Goal: Task Accomplishment & Management: Complete application form

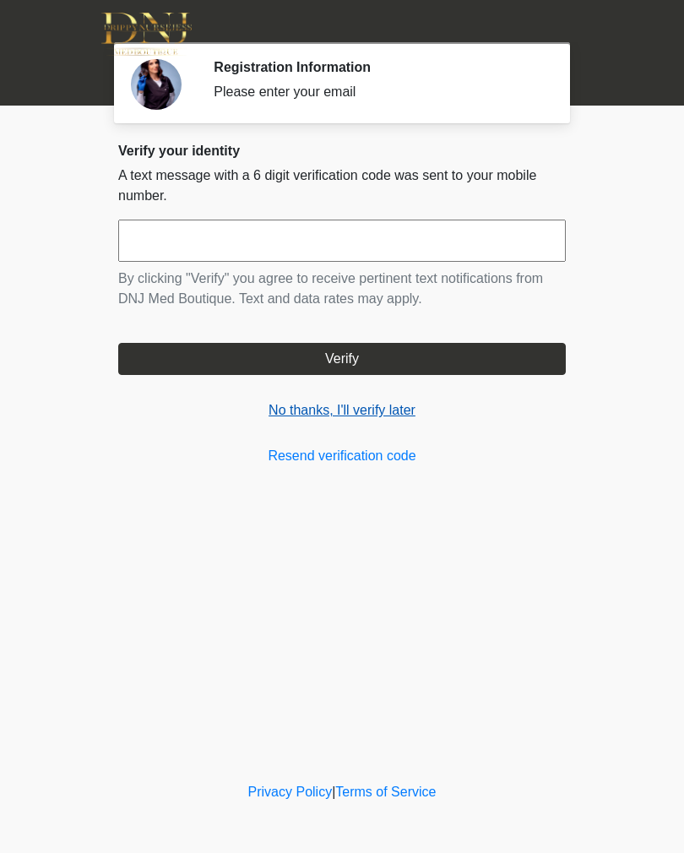
click at [358, 414] on link "No thanks, I'll verify later" at bounding box center [342, 410] width 448 height 20
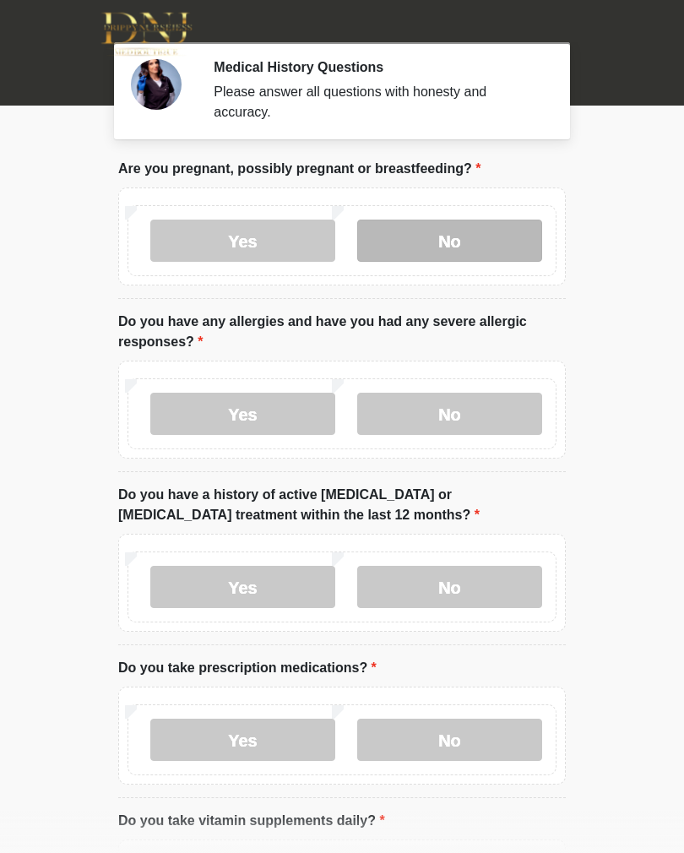
click at [459, 249] on label "No" at bounding box center [449, 241] width 185 height 42
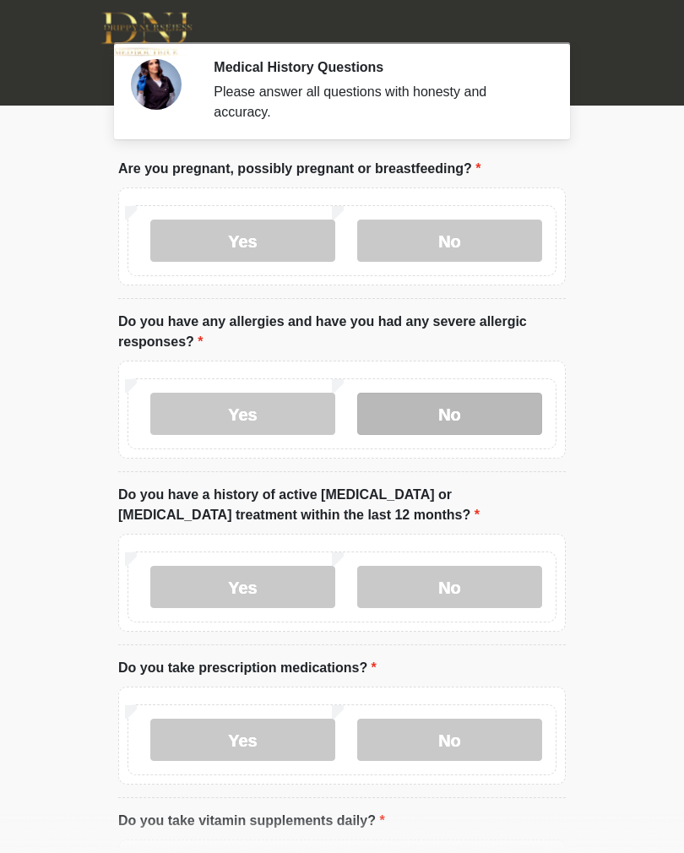
click at [481, 430] on label "No" at bounding box center [449, 414] width 185 height 42
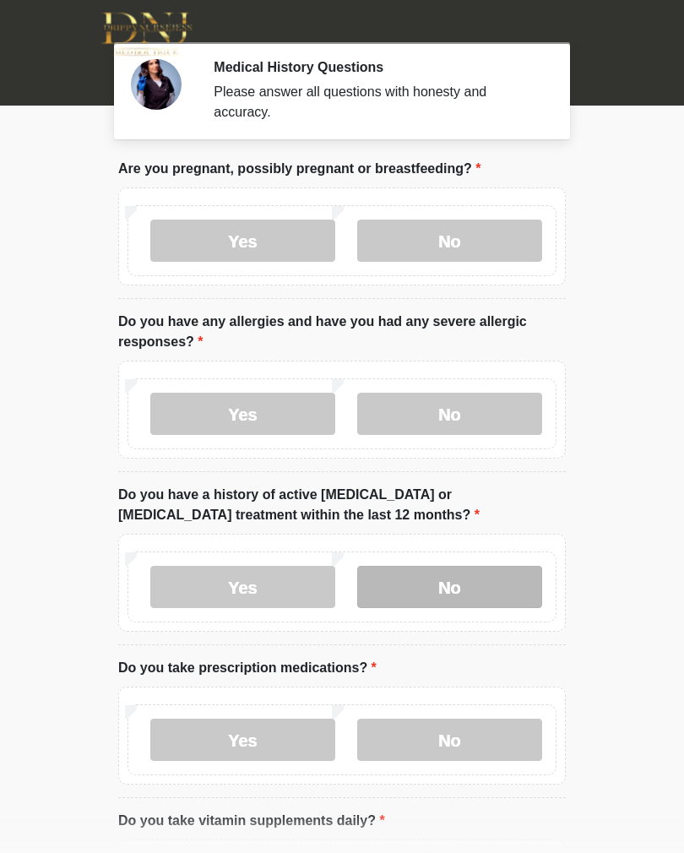
click at [459, 591] on label "No" at bounding box center [449, 587] width 185 height 42
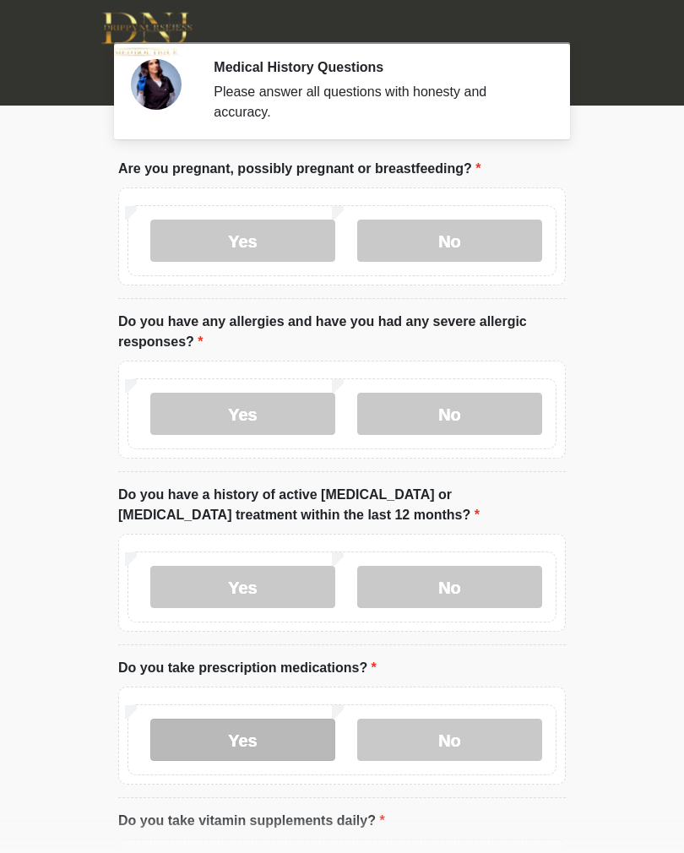
click at [271, 741] on label "Yes" at bounding box center [242, 740] width 185 height 42
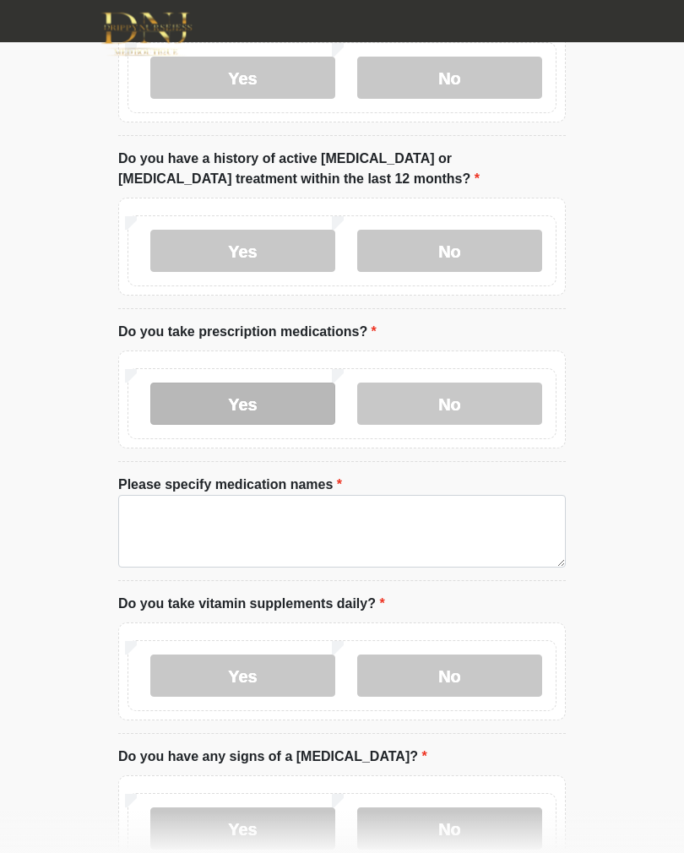
scroll to position [335, 0]
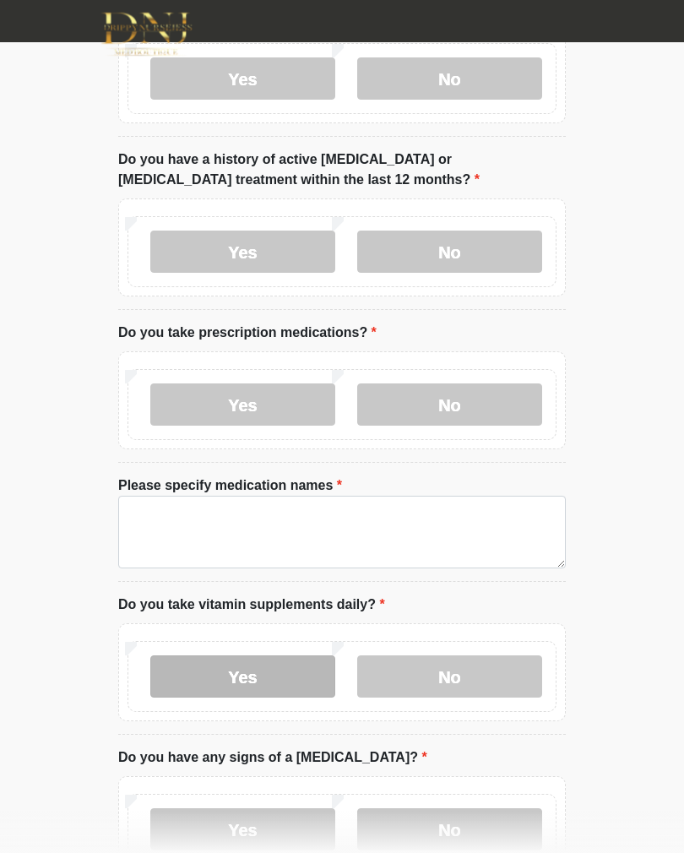
click at [284, 666] on label "Yes" at bounding box center [242, 676] width 185 height 42
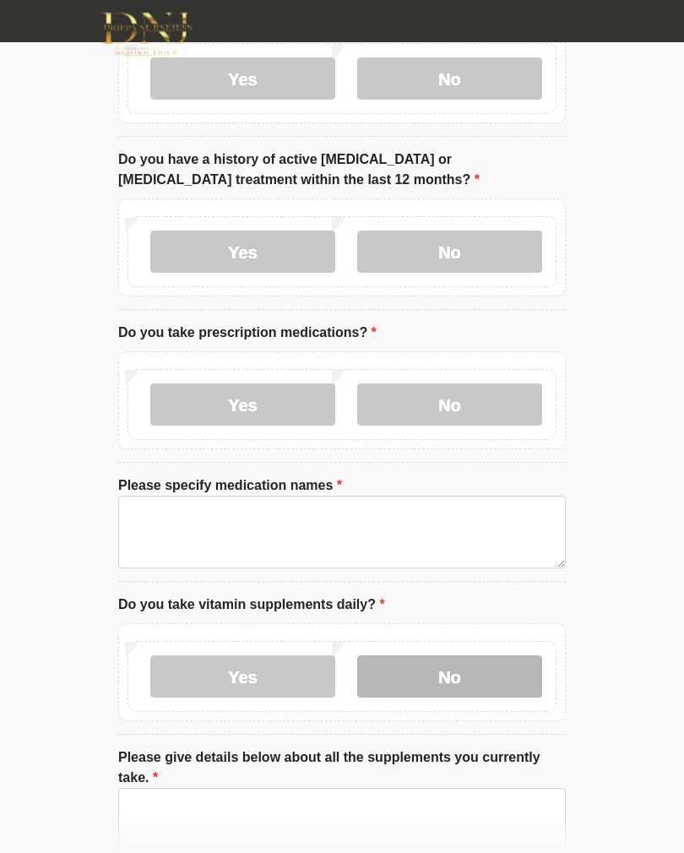
click at [477, 682] on label "No" at bounding box center [449, 676] width 185 height 42
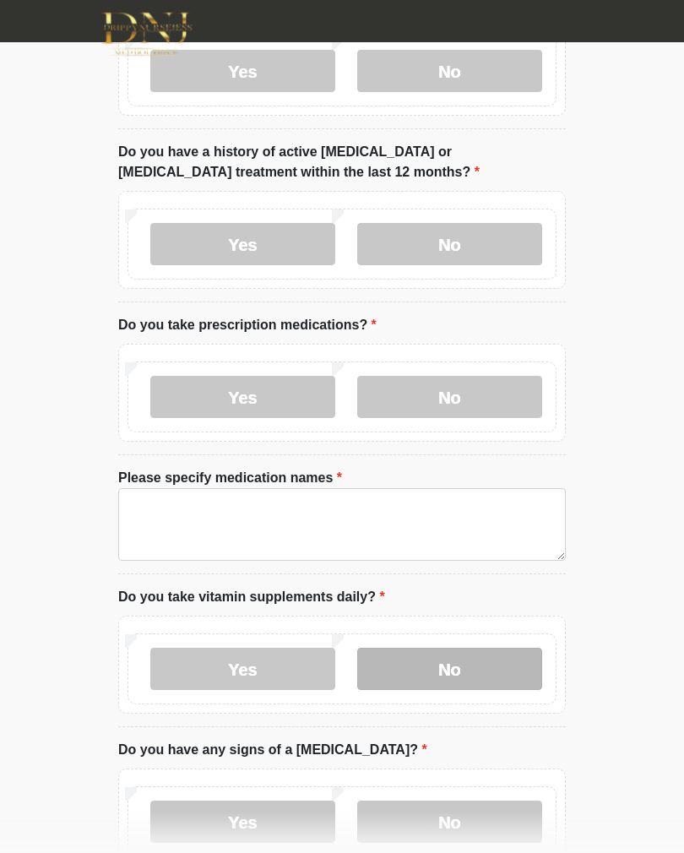
scroll to position [343, 0]
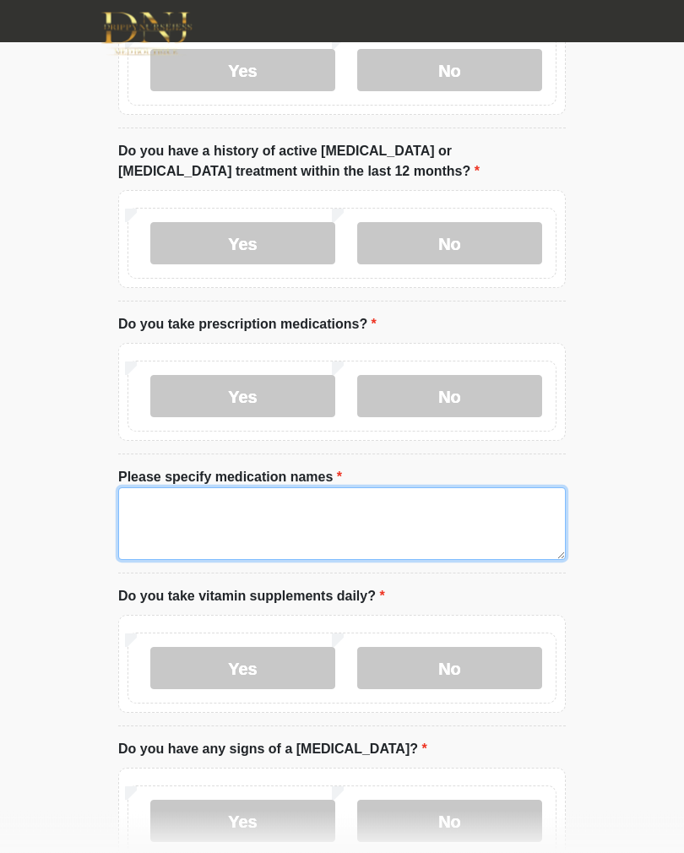
click at [195, 520] on textarea "Please specify medication names" at bounding box center [342, 524] width 448 height 73
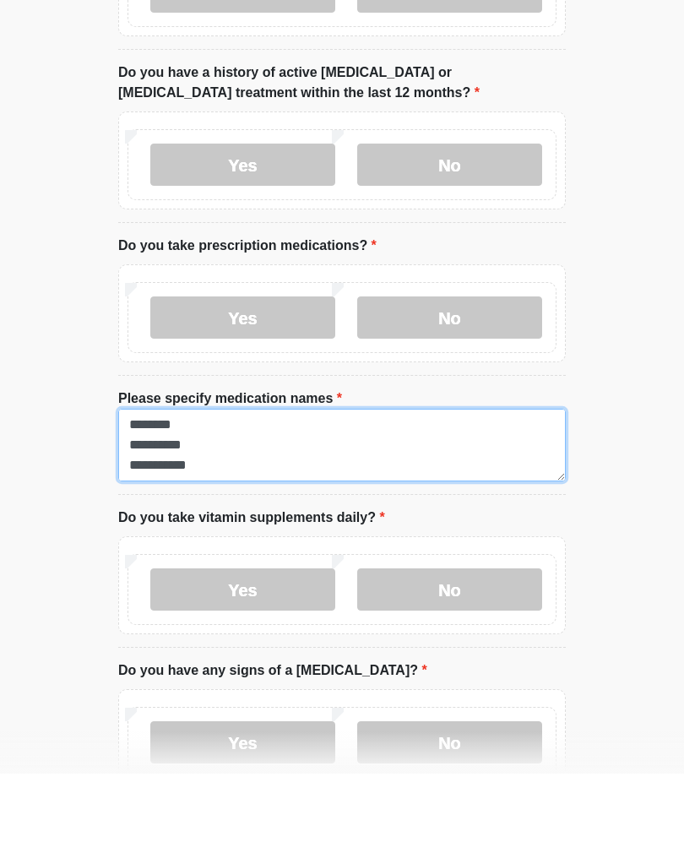
scroll to position [41, 0]
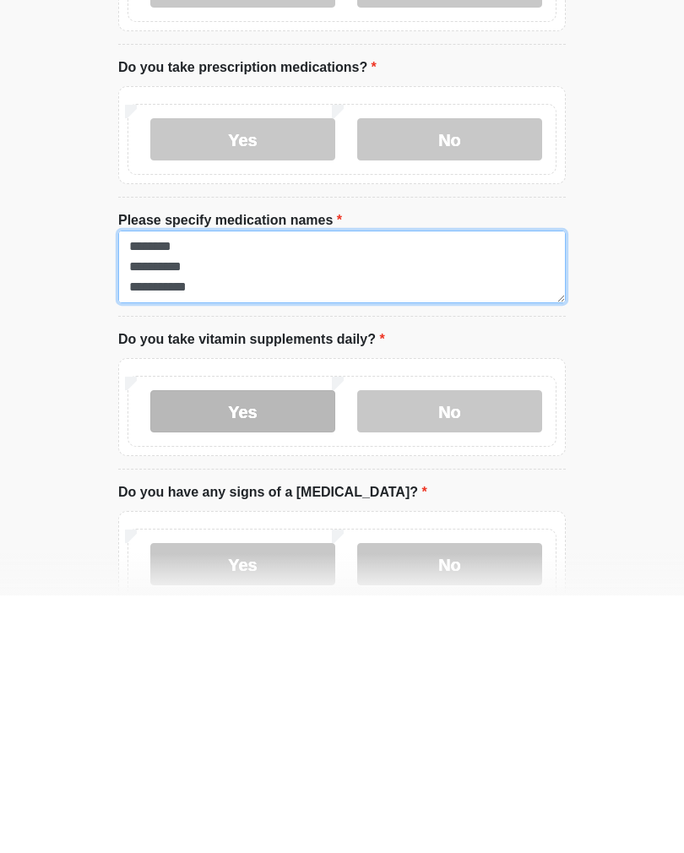
type textarea "**********"
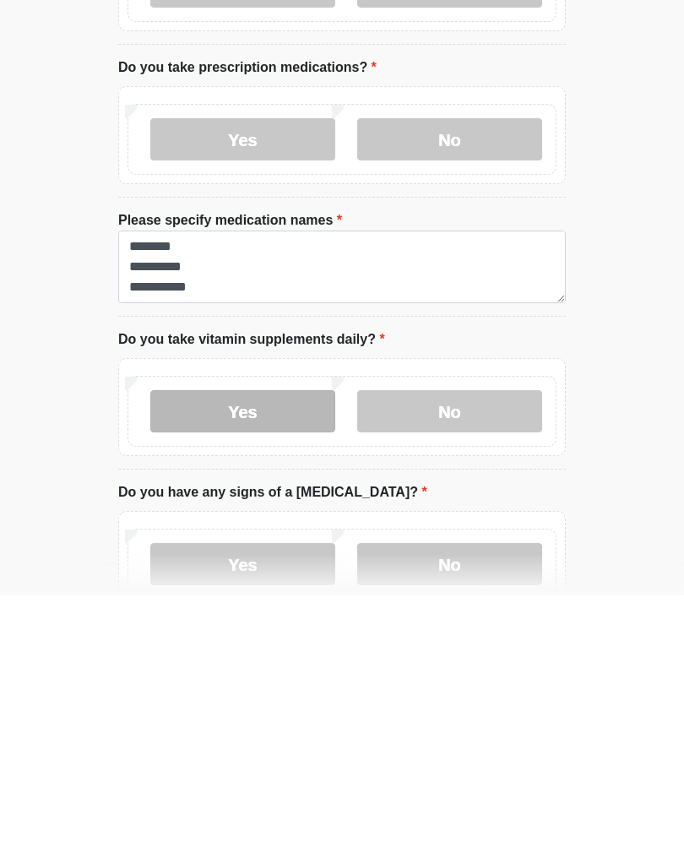
click at [255, 648] on label "Yes" at bounding box center [242, 669] width 185 height 42
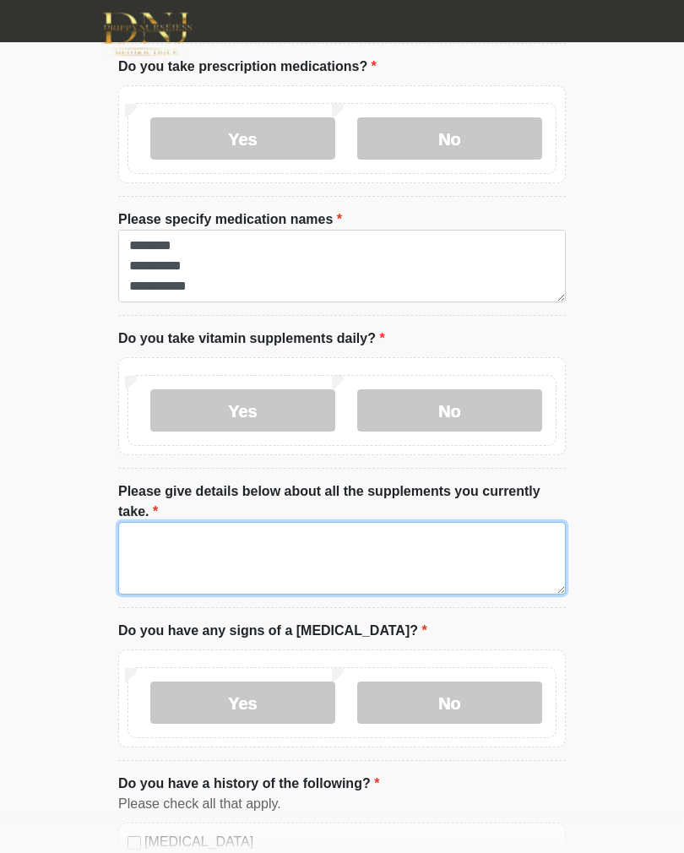
click at [194, 549] on textarea "Please give details below about all the supplements you currently take." at bounding box center [342, 558] width 448 height 73
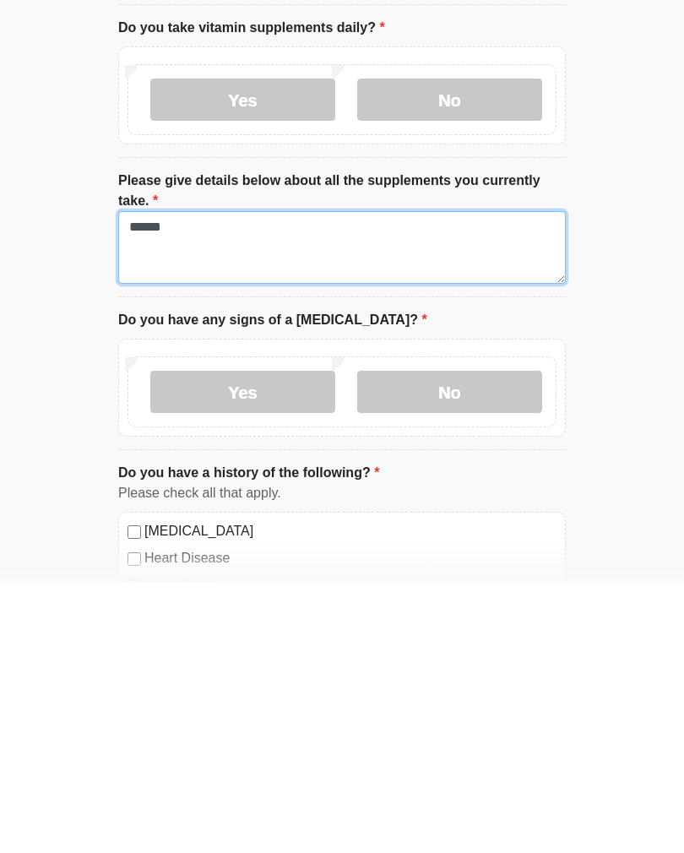
scroll to position [647, 0]
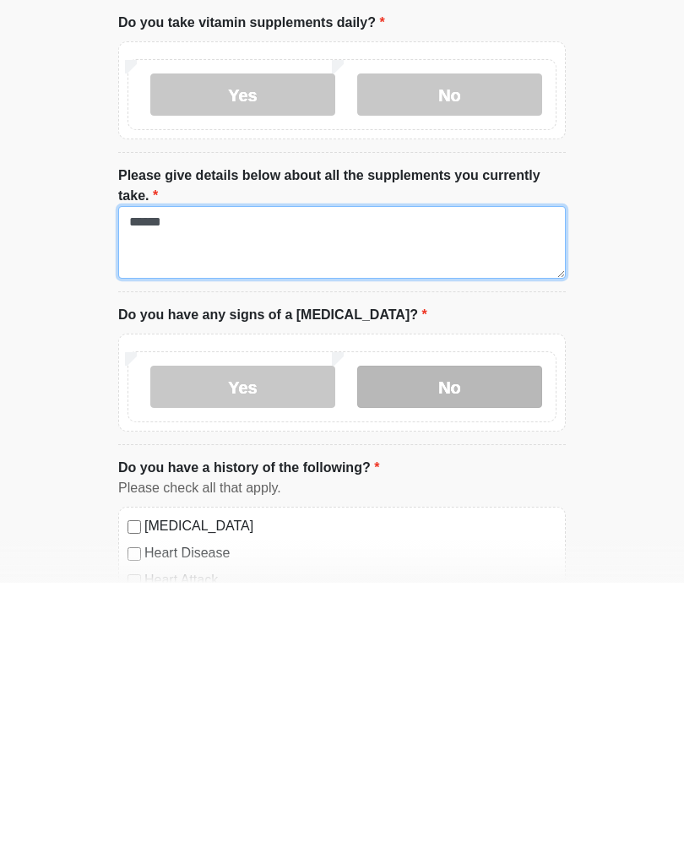
type textarea "******"
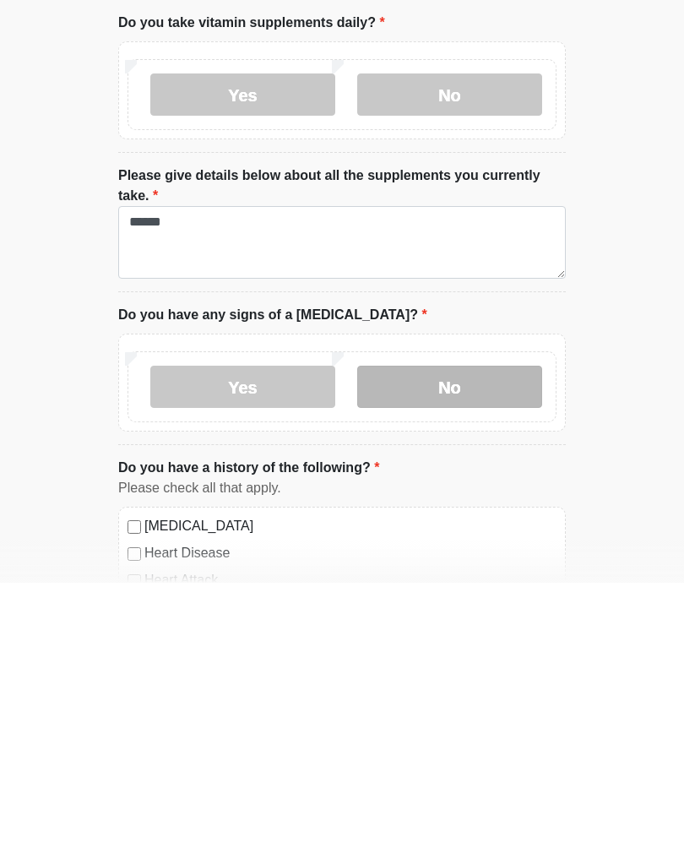
click at [461, 636] on label "No" at bounding box center [449, 657] width 185 height 42
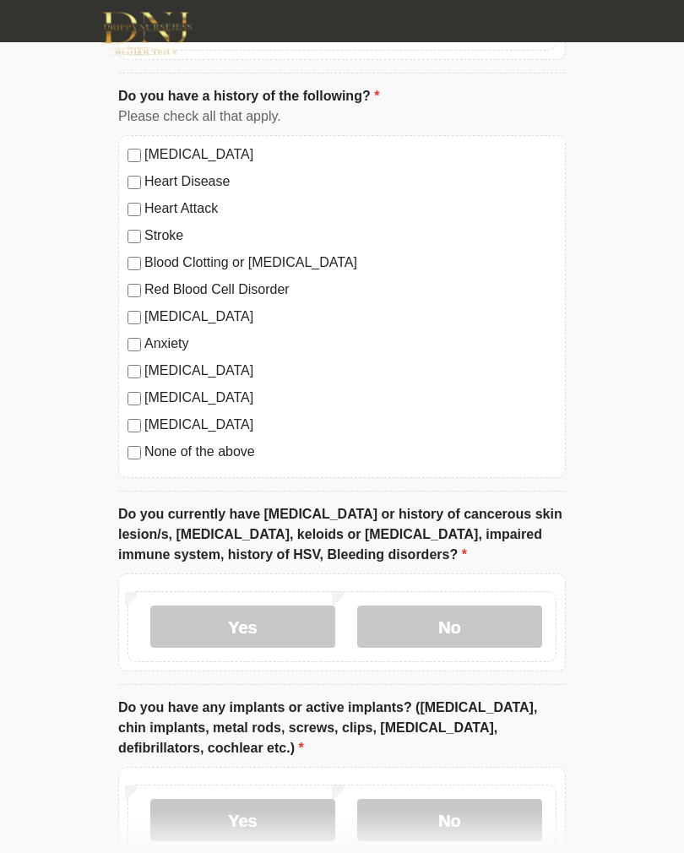
scroll to position [1289, 0]
click at [488, 636] on label "No" at bounding box center [449, 626] width 185 height 42
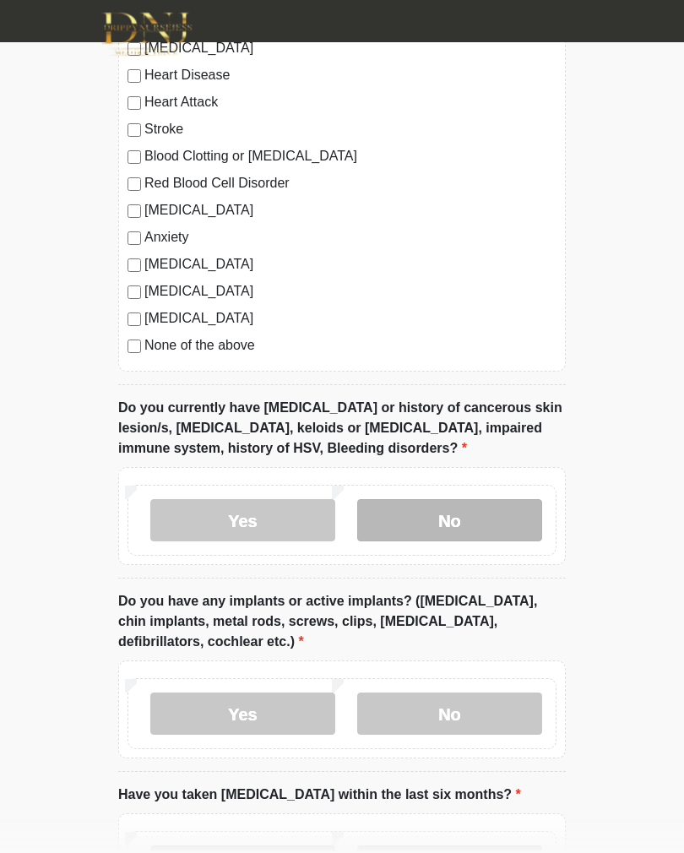
scroll to position [1395, 0]
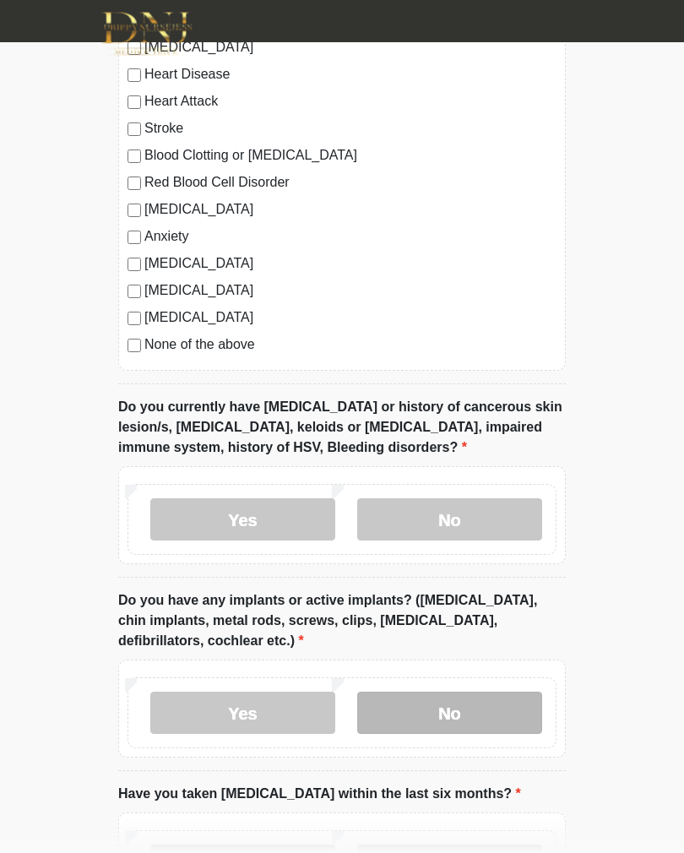
click at [490, 713] on label "No" at bounding box center [449, 713] width 185 height 42
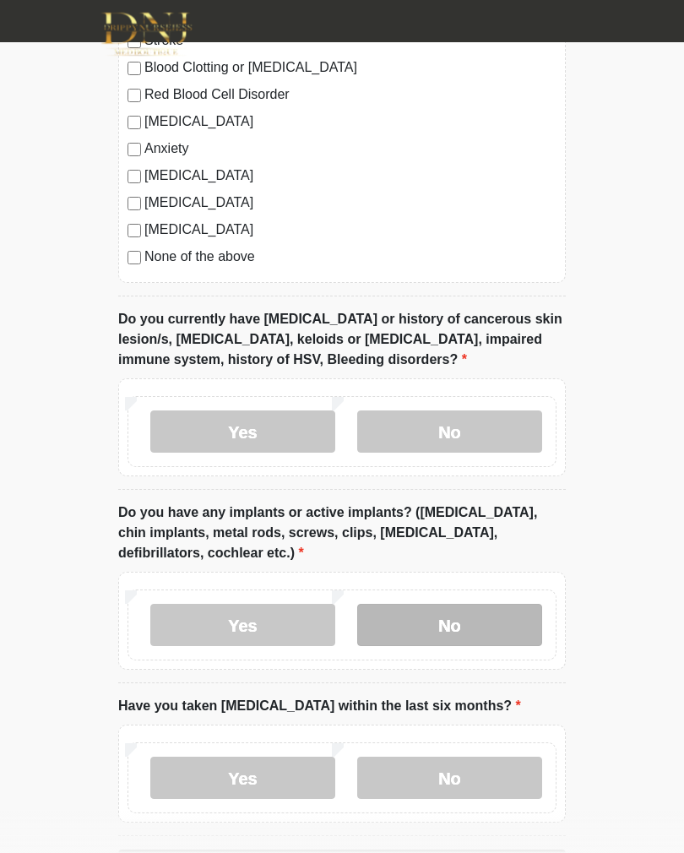
scroll to position [1572, 0]
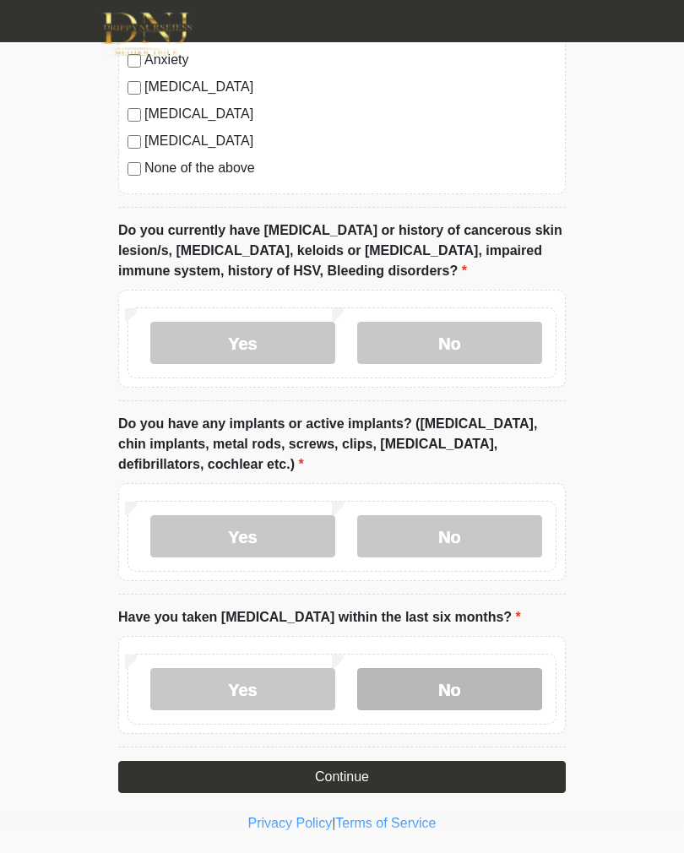
click at [466, 688] on label "No" at bounding box center [449, 689] width 185 height 42
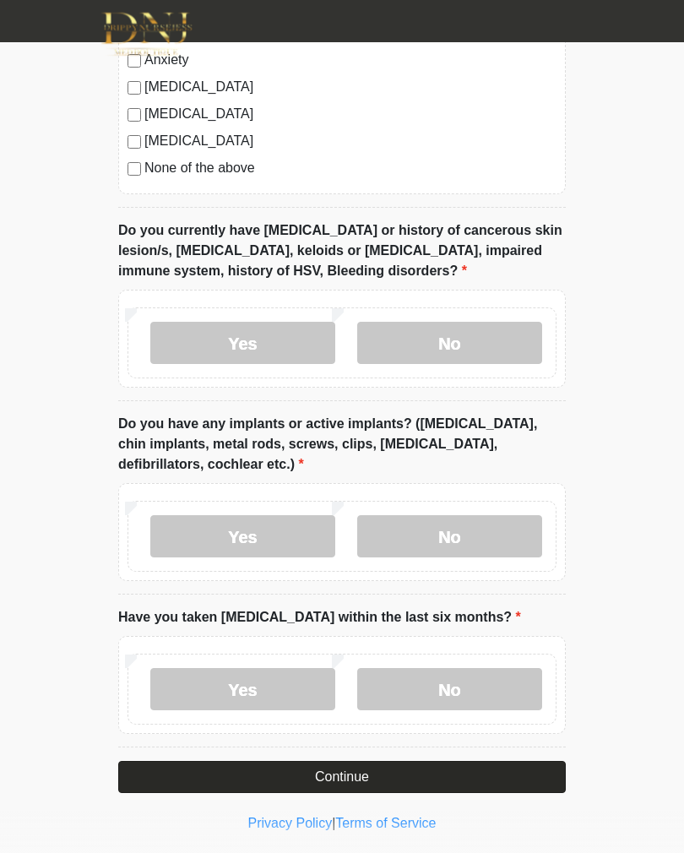
click at [429, 775] on button "Continue" at bounding box center [342, 777] width 448 height 32
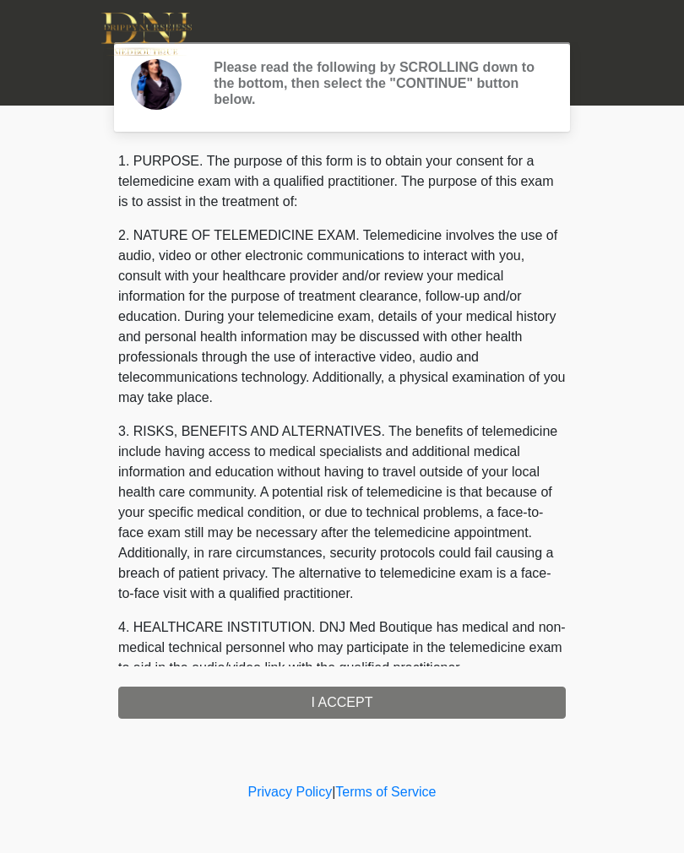
scroll to position [0, 0]
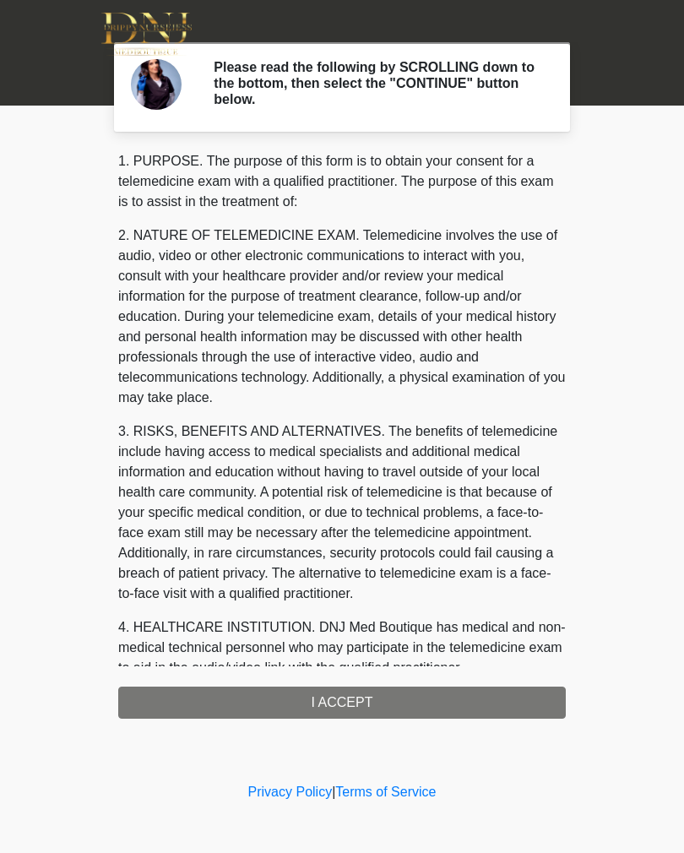
click at [371, 704] on div "1. PURPOSE. The purpose of this form is to obtain your consent for a telemedici…" at bounding box center [342, 434] width 448 height 567
click at [338, 702] on div "1. PURPOSE. The purpose of this form is to obtain your consent for a telemedici…" at bounding box center [342, 434] width 448 height 567
click at [356, 701] on div "1. PURPOSE. The purpose of this form is to obtain your consent for a telemedici…" at bounding box center [342, 434] width 448 height 567
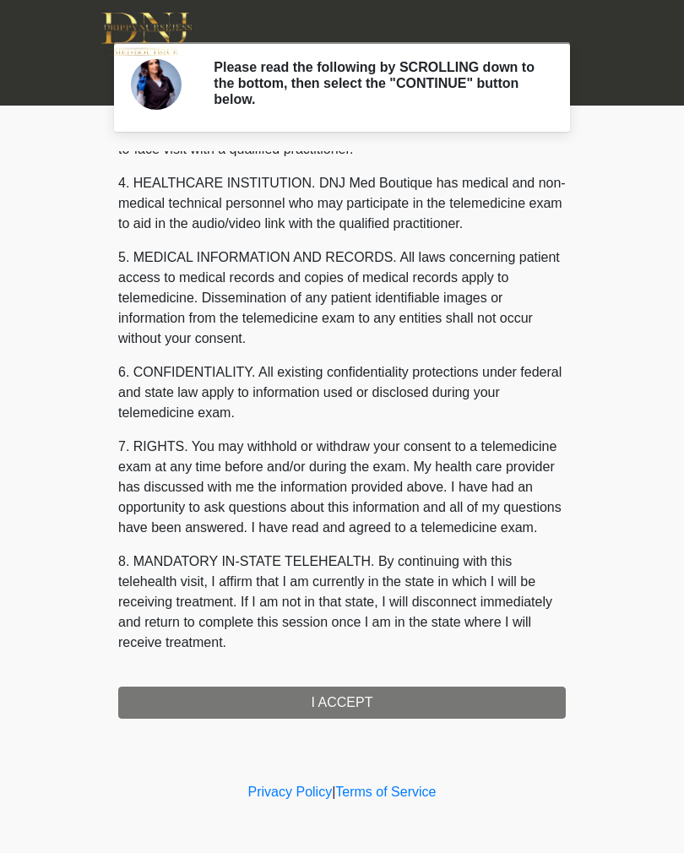
scroll to position [464, 0]
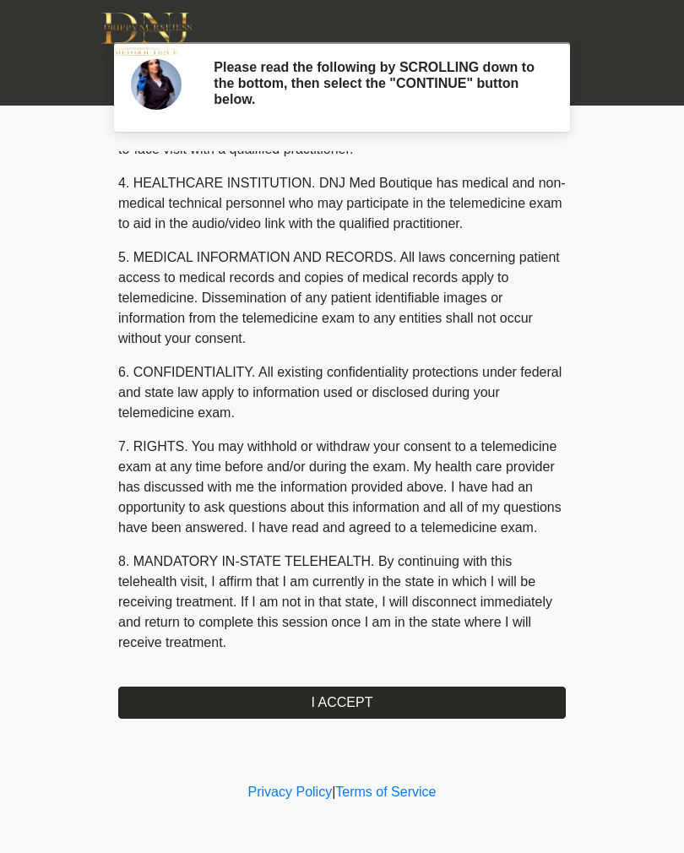
click at [341, 706] on button "I ACCEPT" at bounding box center [342, 702] width 448 height 32
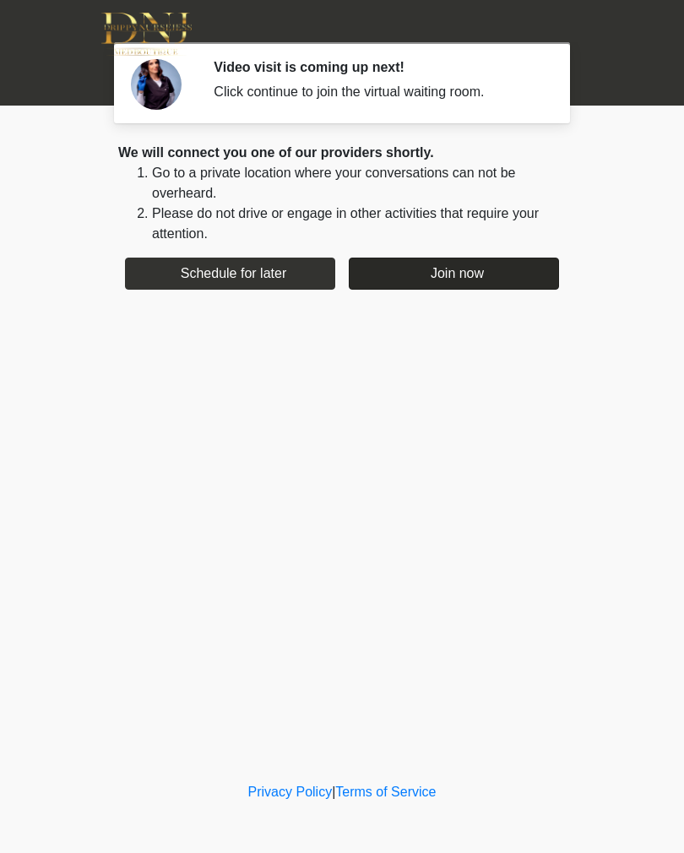
click at [417, 279] on button "Join now" at bounding box center [454, 274] width 210 height 32
